Goal: Information Seeking & Learning: Learn about a topic

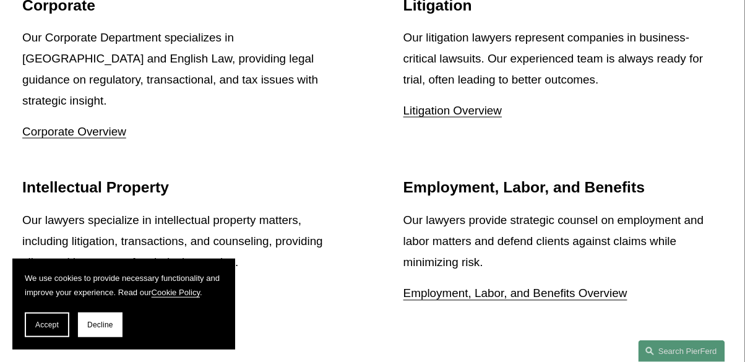
scroll to position [1451, 0]
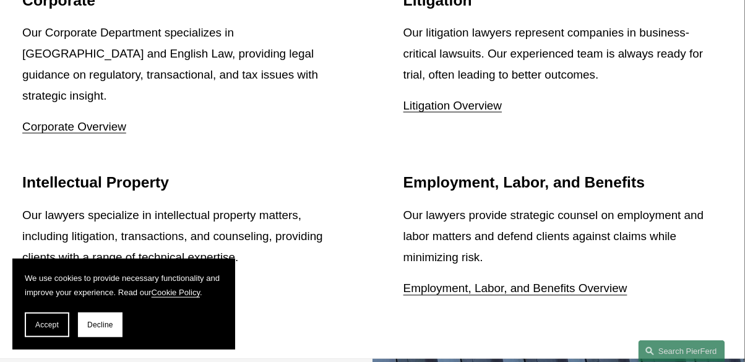
click at [148, 282] on link "Intellectual Property Overview" at bounding box center [99, 288] width 155 height 13
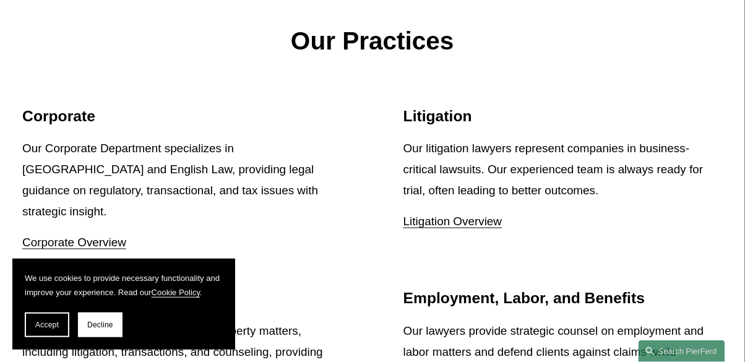
scroll to position [1302, 0]
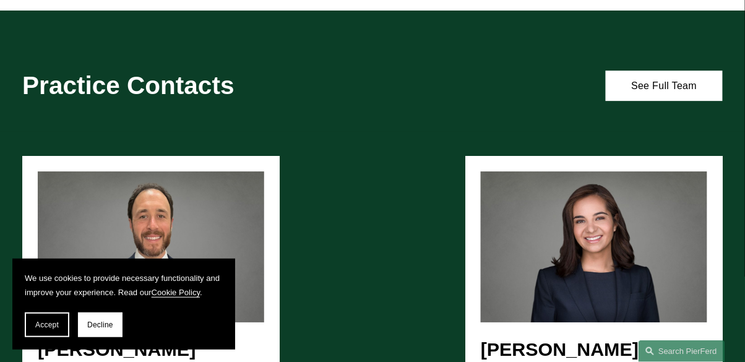
scroll to position [827, 0]
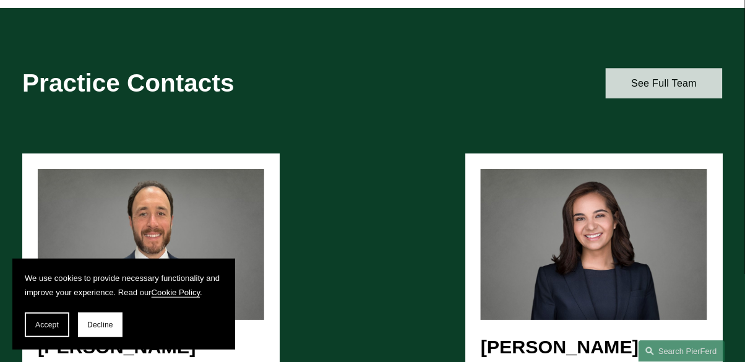
click at [673, 79] on link "See Full Team" at bounding box center [663, 83] width 117 height 30
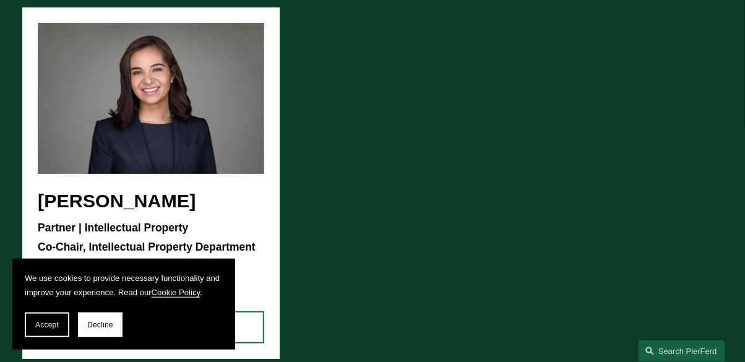
scroll to position [972, 0]
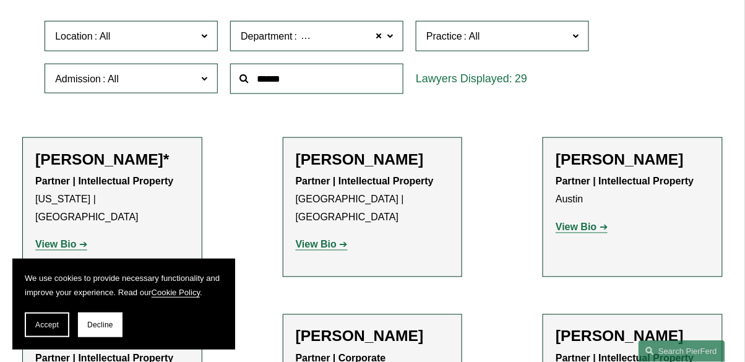
scroll to position [348, 0]
